Goal: Information Seeking & Learning: Understand process/instructions

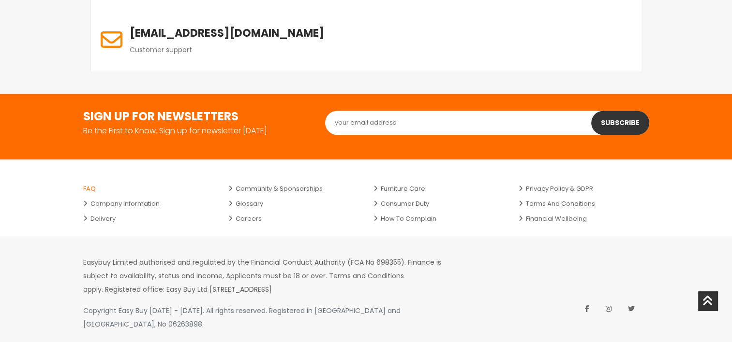
scroll to position [1397, 0]
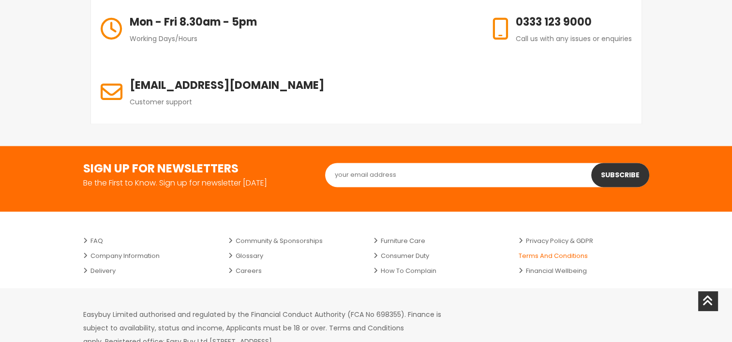
click at [542, 249] on link "Terms and Conditions" at bounding box center [583, 256] width 131 height 15
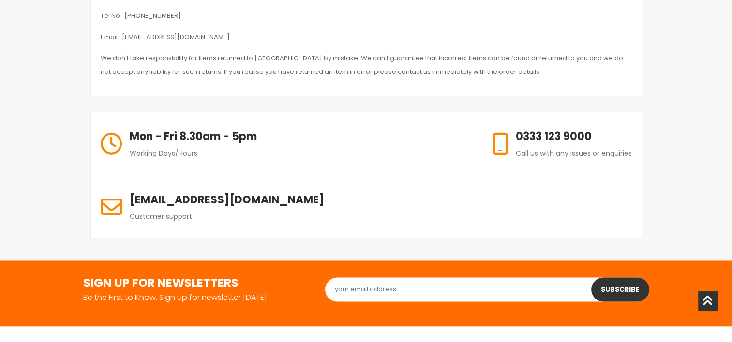
scroll to position [1480, 0]
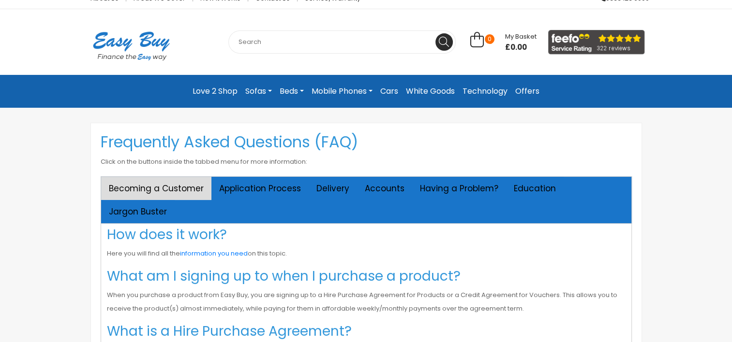
scroll to position [48, 0]
